Goal: Complete application form

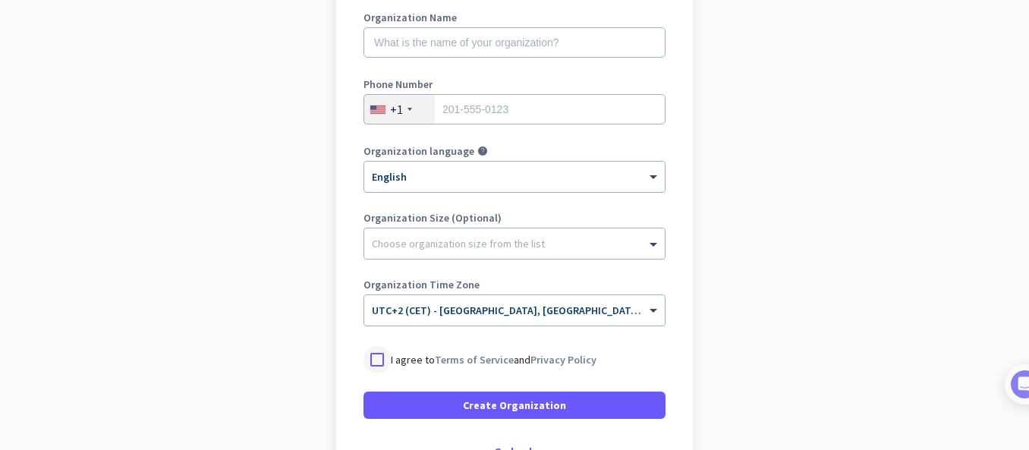
scroll to position [230, 0]
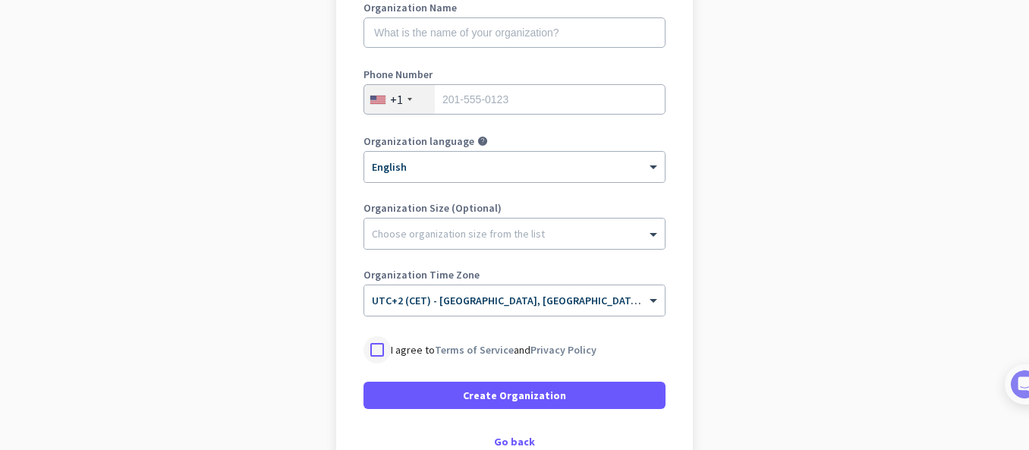
click at [380, 349] on div at bounding box center [376, 349] width 27 height 27
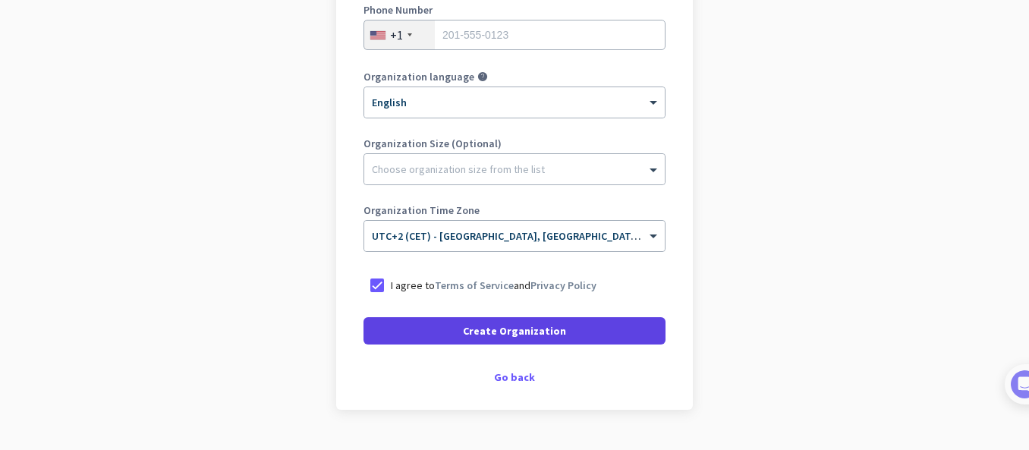
scroll to position [293, 0]
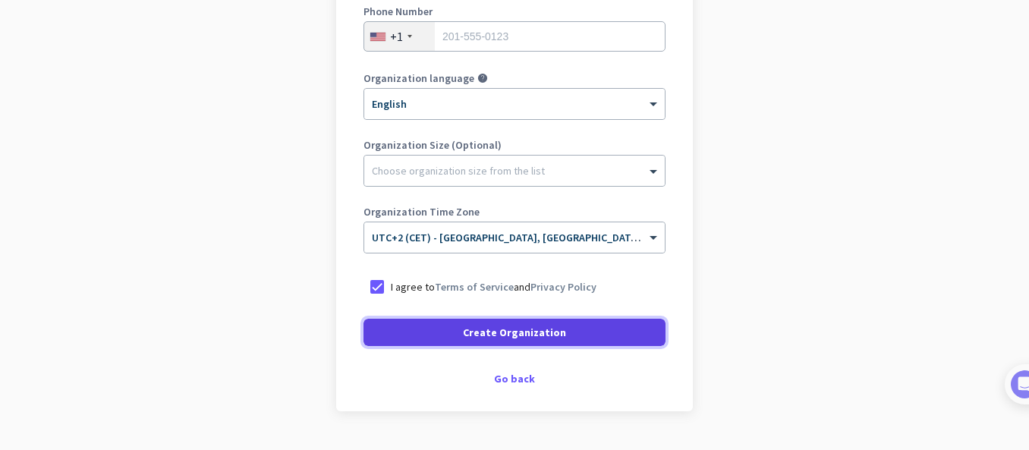
click at [476, 330] on span "Create Organization" at bounding box center [514, 332] width 103 height 15
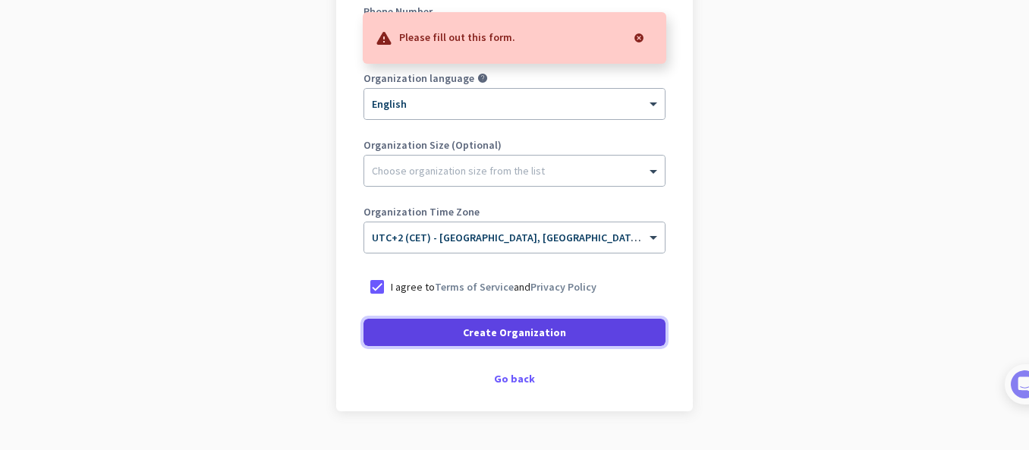
scroll to position [0, 0]
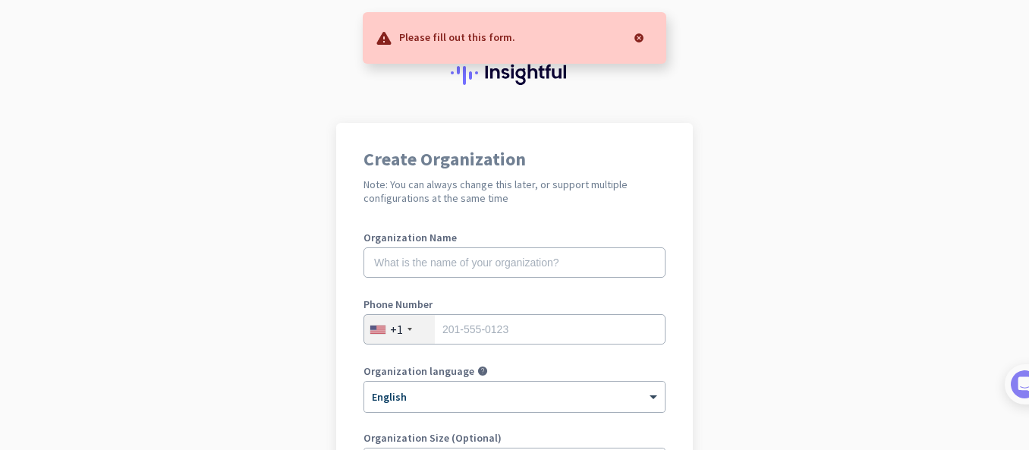
click at [636, 36] on div at bounding box center [639, 38] width 30 height 30
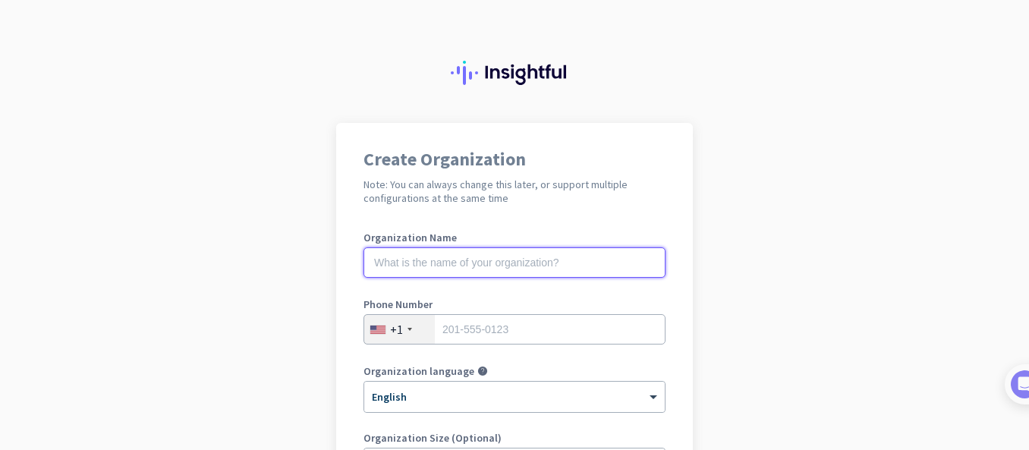
click at [485, 262] on input "text" at bounding box center [514, 262] width 302 height 30
type input "Mercor"
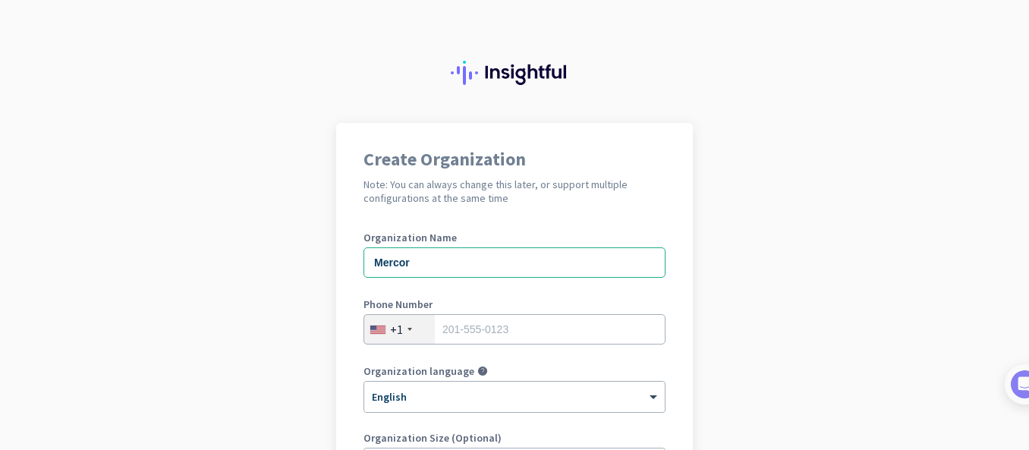
click at [407, 325] on div "+1" at bounding box center [399, 329] width 71 height 29
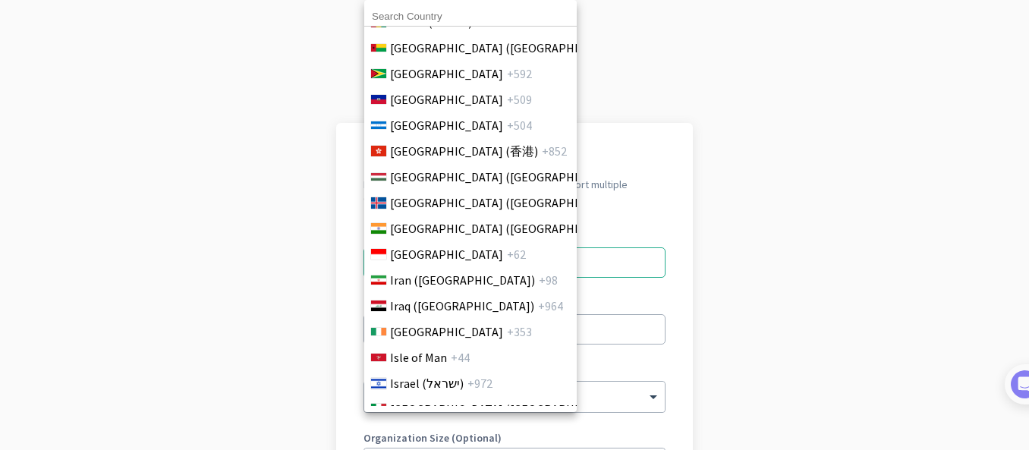
scroll to position [2495, 2]
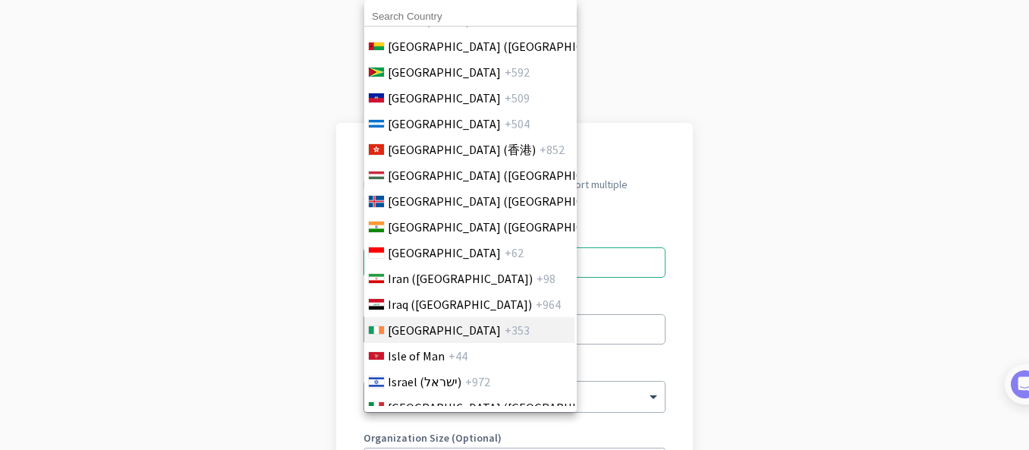
click at [469, 321] on li "Ireland +353" at bounding box center [467, 330] width 213 height 26
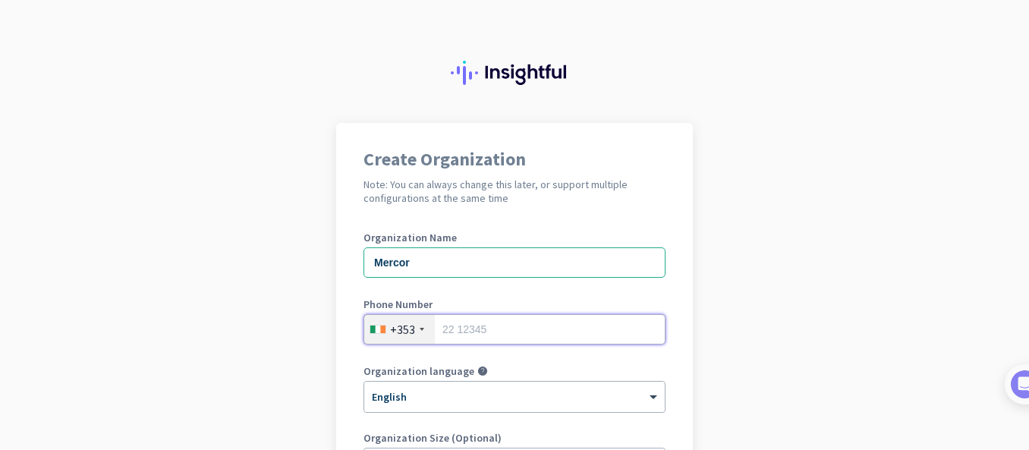
click at [485, 331] on input "tel" at bounding box center [514, 329] width 302 height 30
type input "876062188"
click at [737, 375] on app-onboarding-organization "Create Organization Note: You can always change this later, or support multiple…" at bounding box center [514, 451] width 1029 height 657
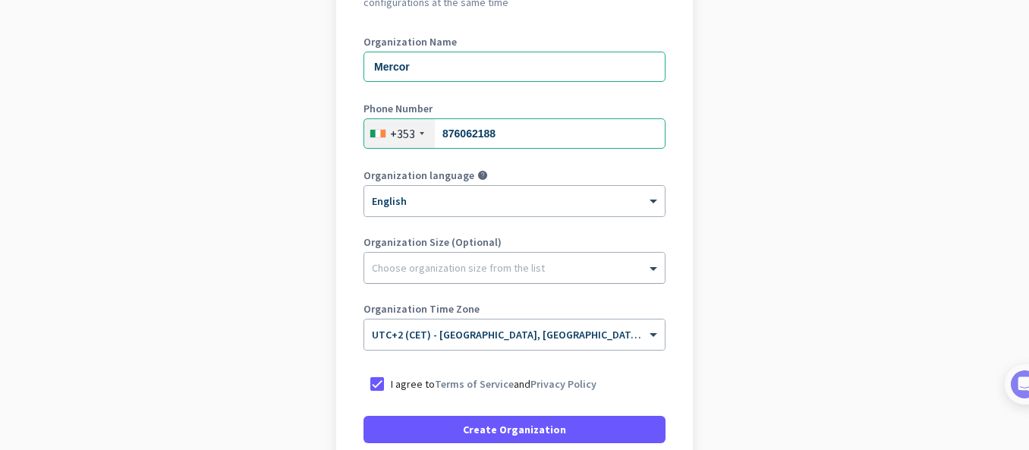
scroll to position [300, 0]
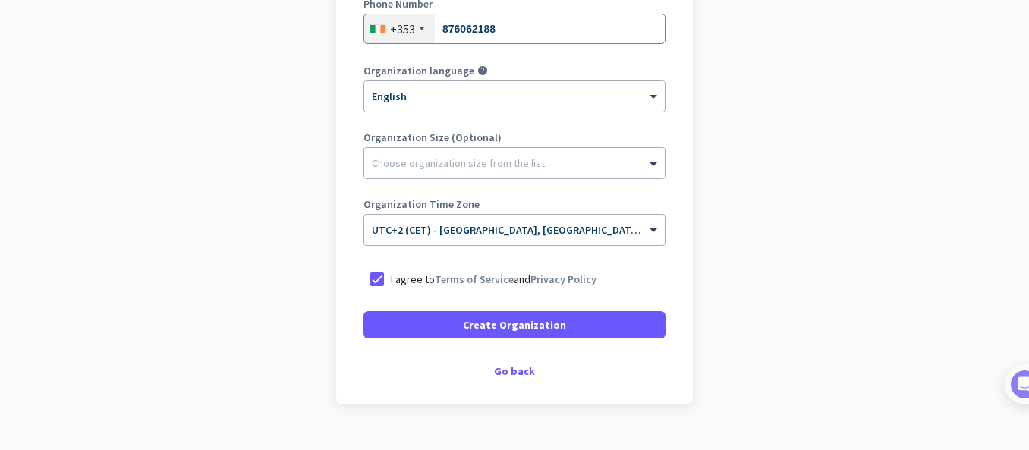
click at [517, 369] on div "Go back" at bounding box center [514, 371] width 302 height 11
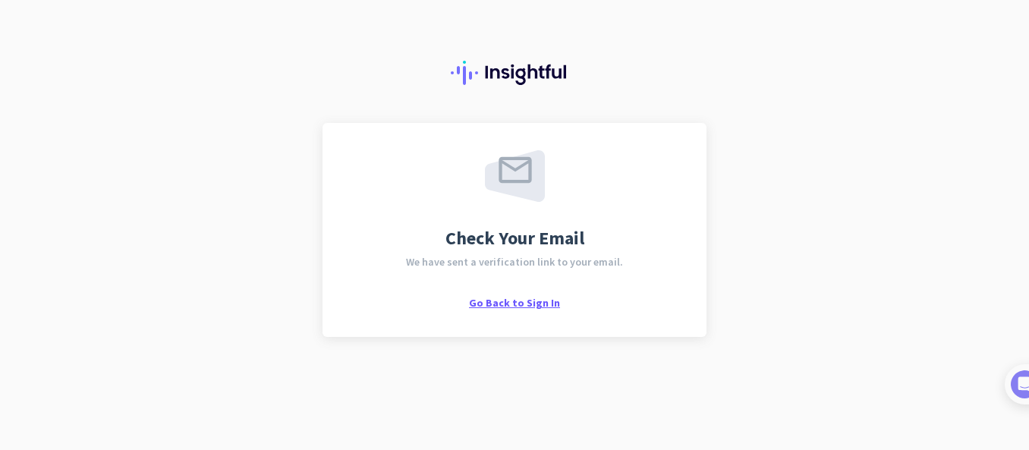
click at [506, 306] on span "Go Back to Sign In" at bounding box center [514, 303] width 91 height 14
